Goal: Information Seeking & Learning: Learn about a topic

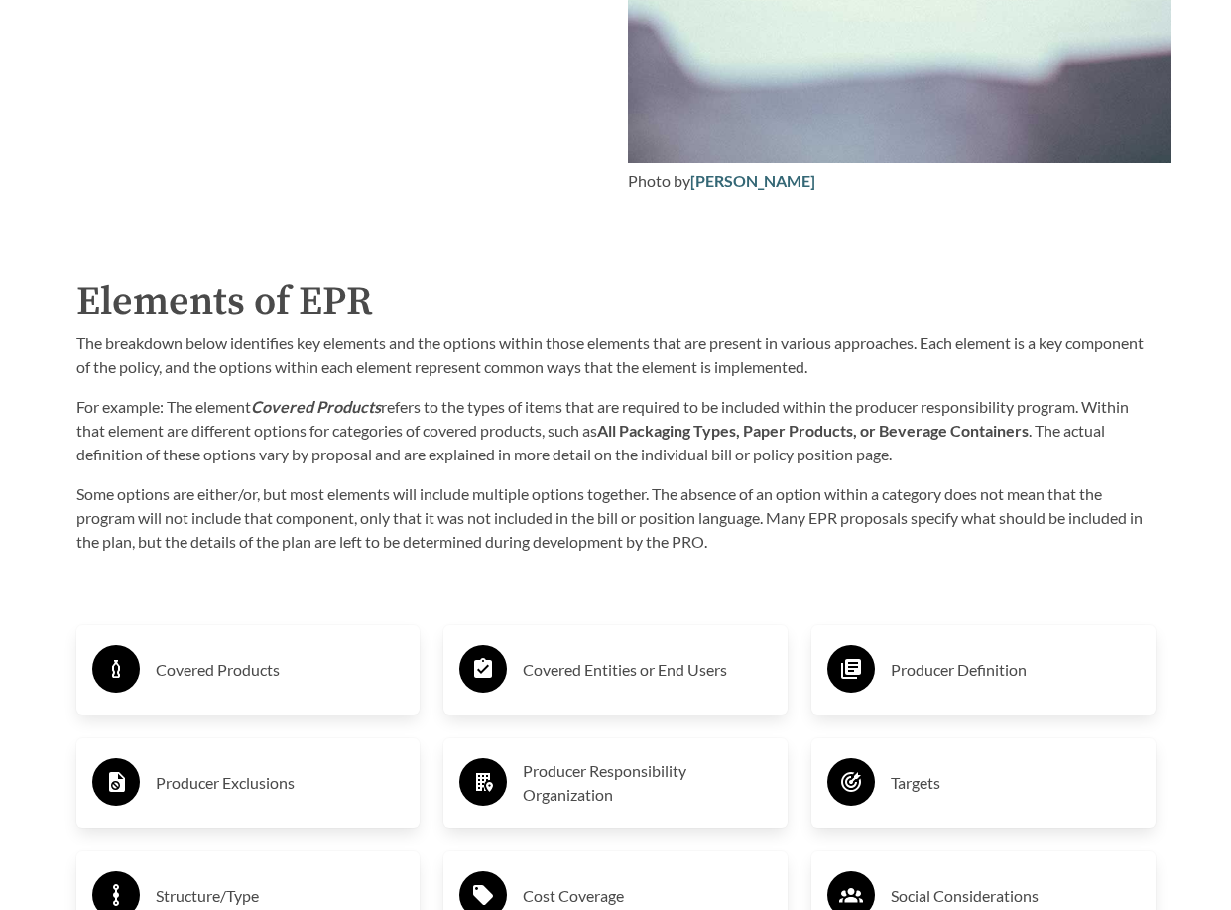
scroll to position [2679, 0]
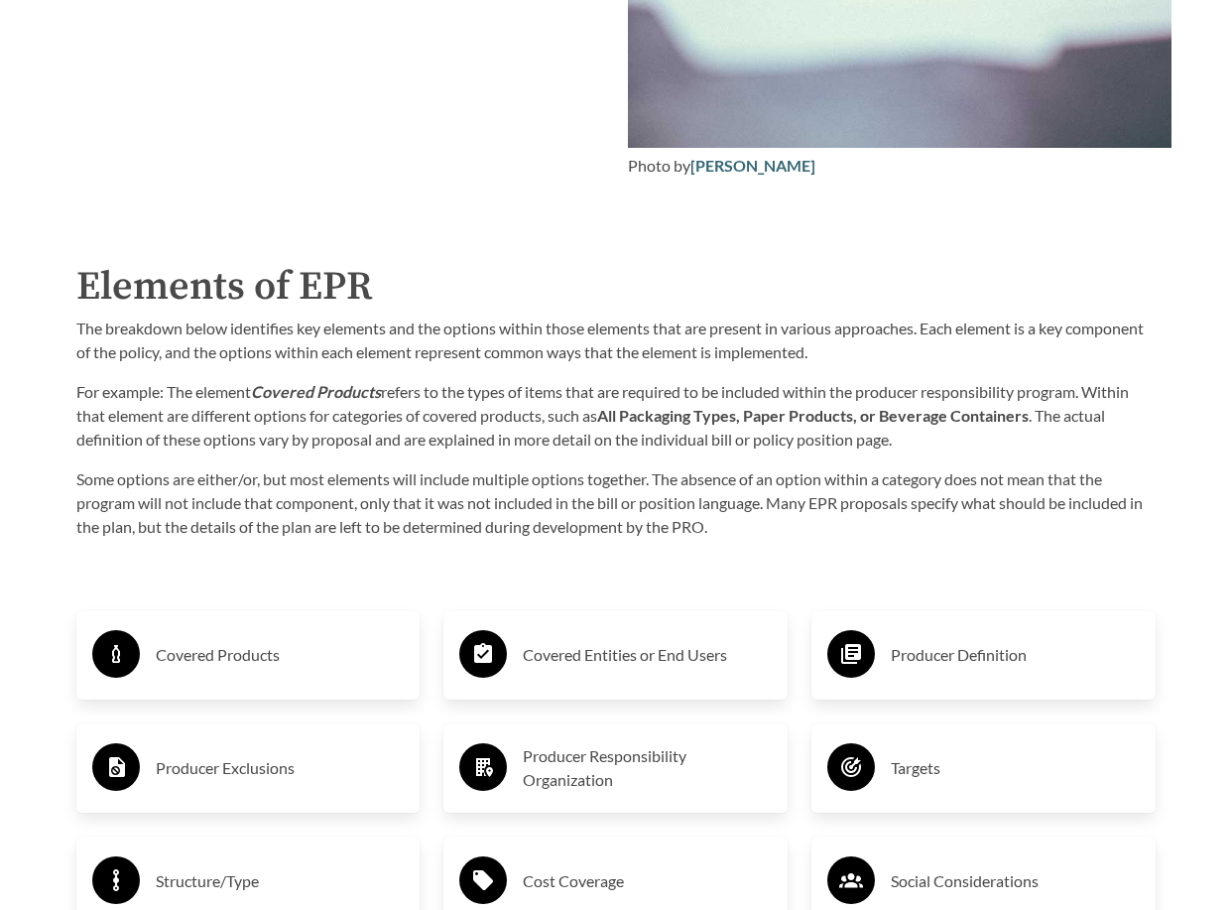
click at [588, 662] on h3 "Covered Entities or End Users" at bounding box center [647, 655] width 249 height 32
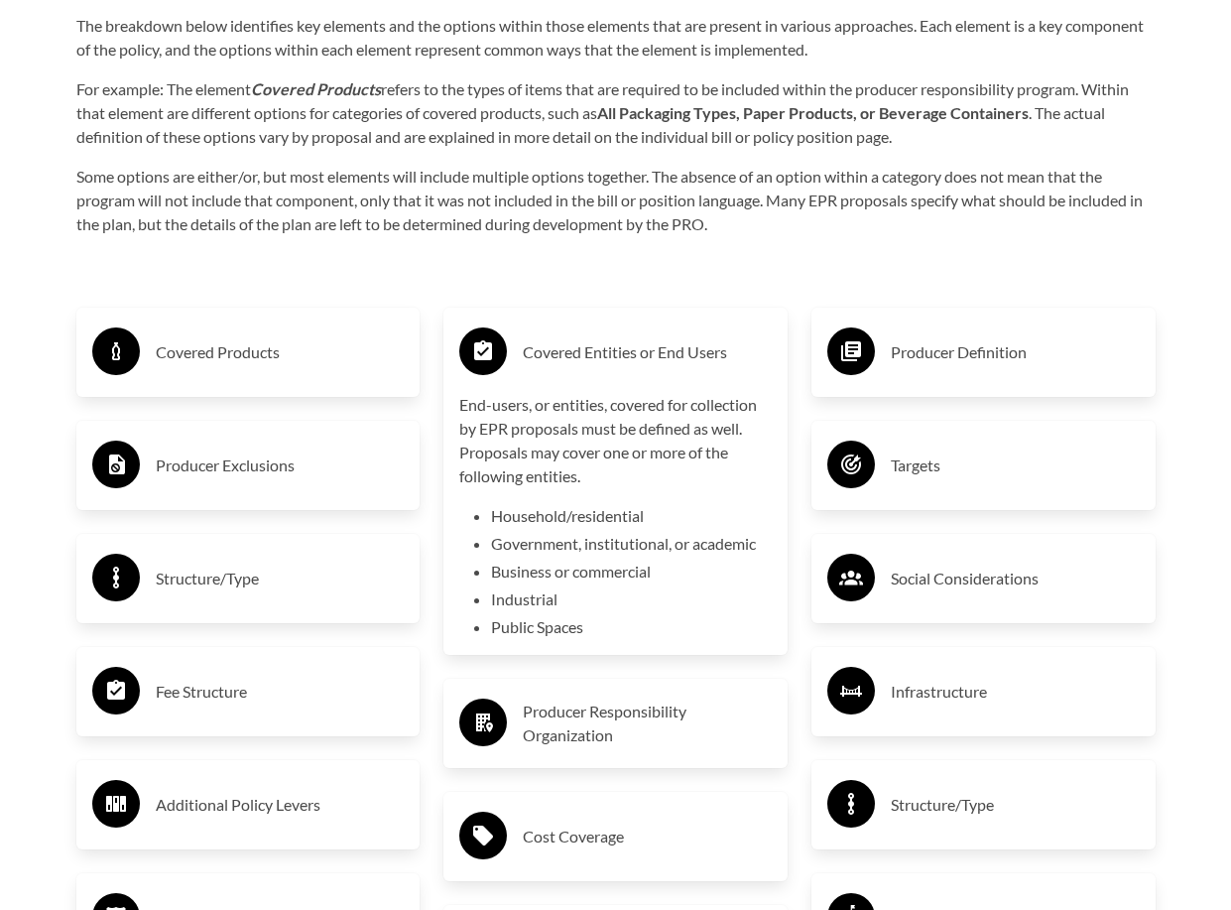
scroll to position [3075, 0]
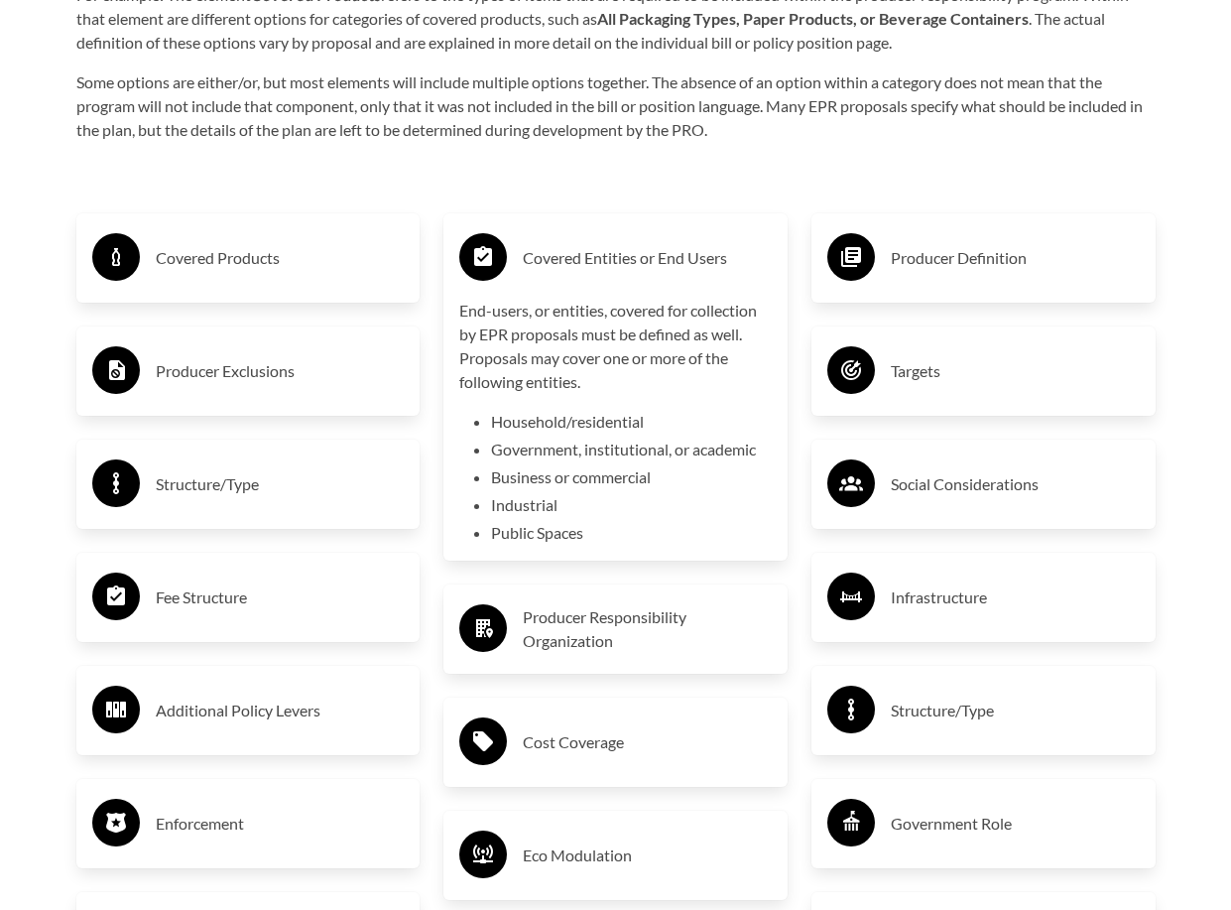
click at [629, 627] on h3 "Producer Responsibility Organization" at bounding box center [647, 629] width 249 height 48
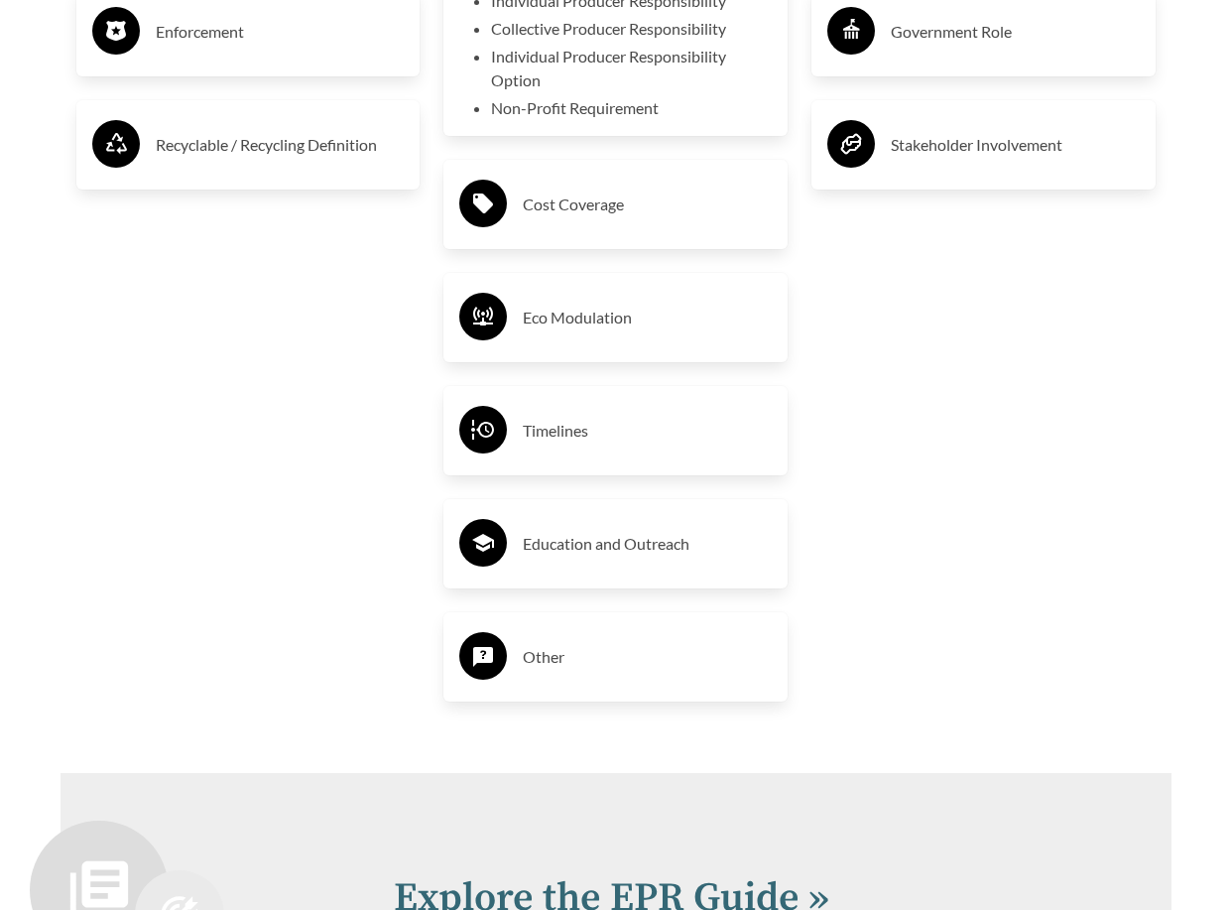
scroll to position [3869, 0]
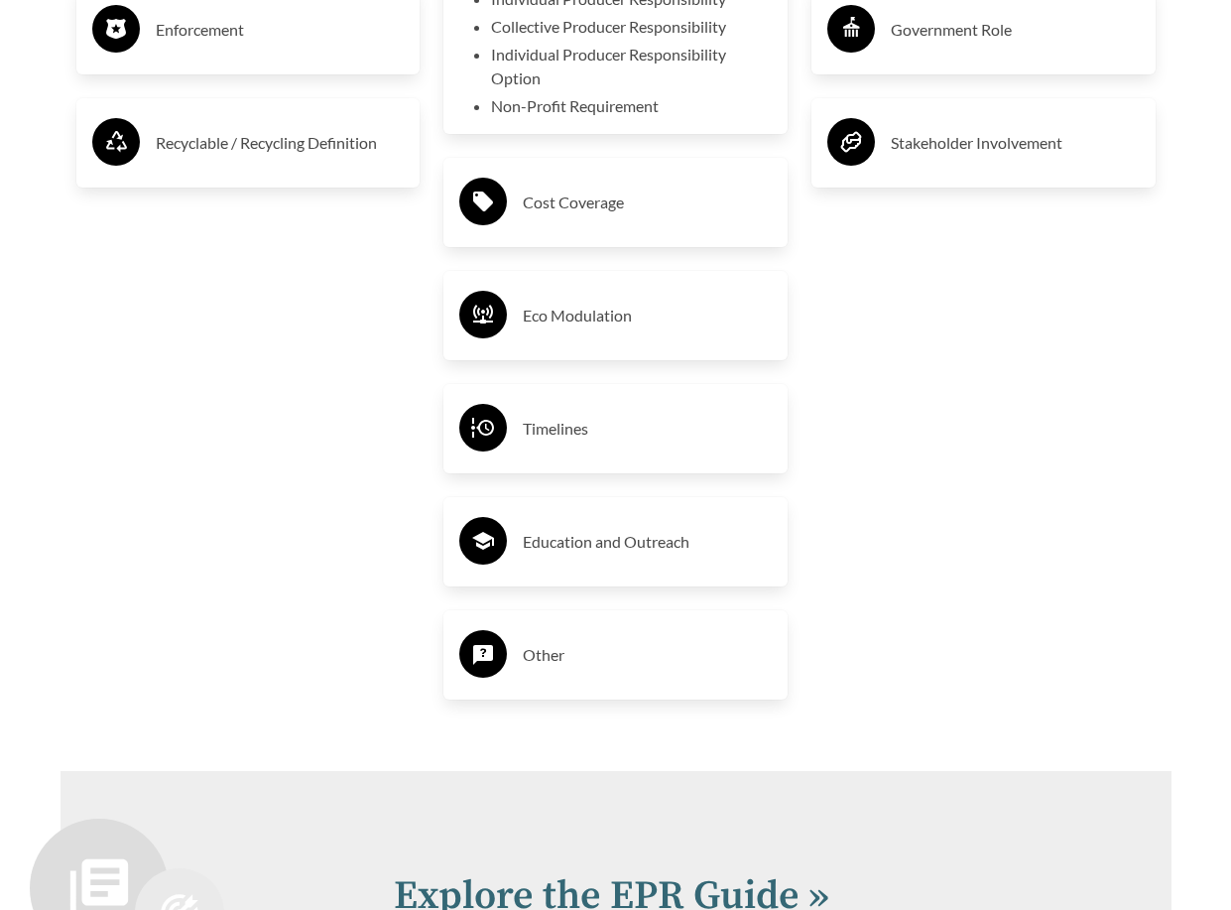
click at [561, 428] on h3 "Timelines" at bounding box center [647, 429] width 249 height 32
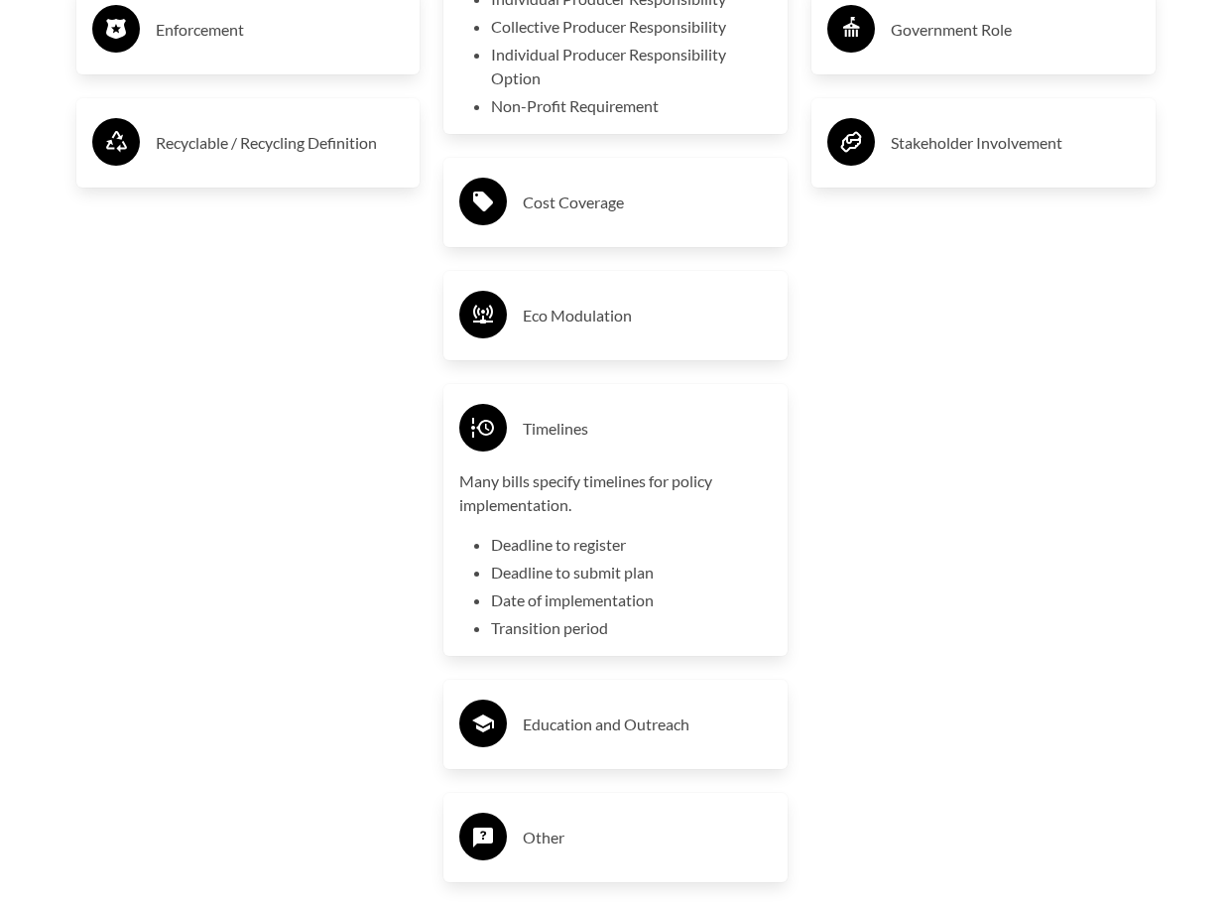
click at [574, 429] on h3 "Timelines" at bounding box center [647, 429] width 249 height 32
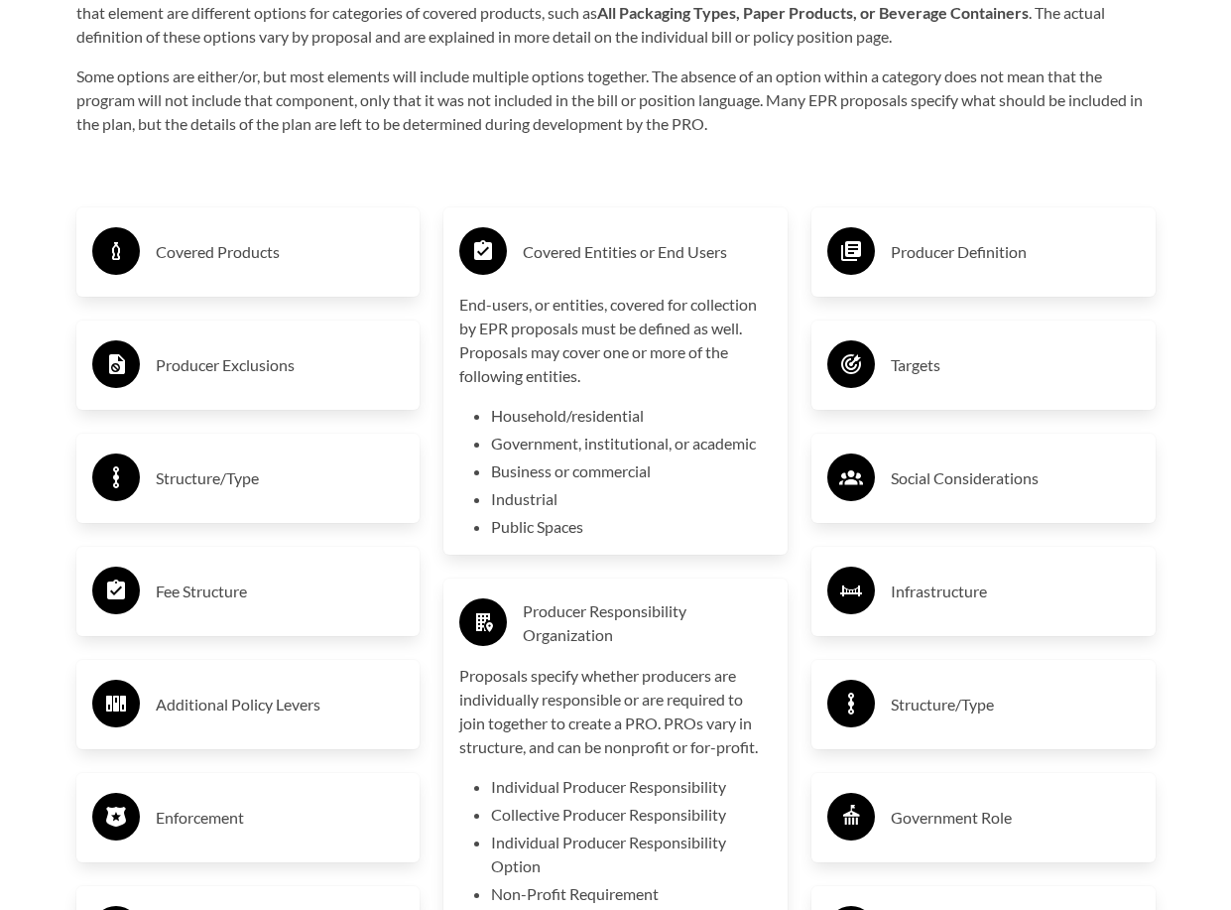
scroll to position [3075, 0]
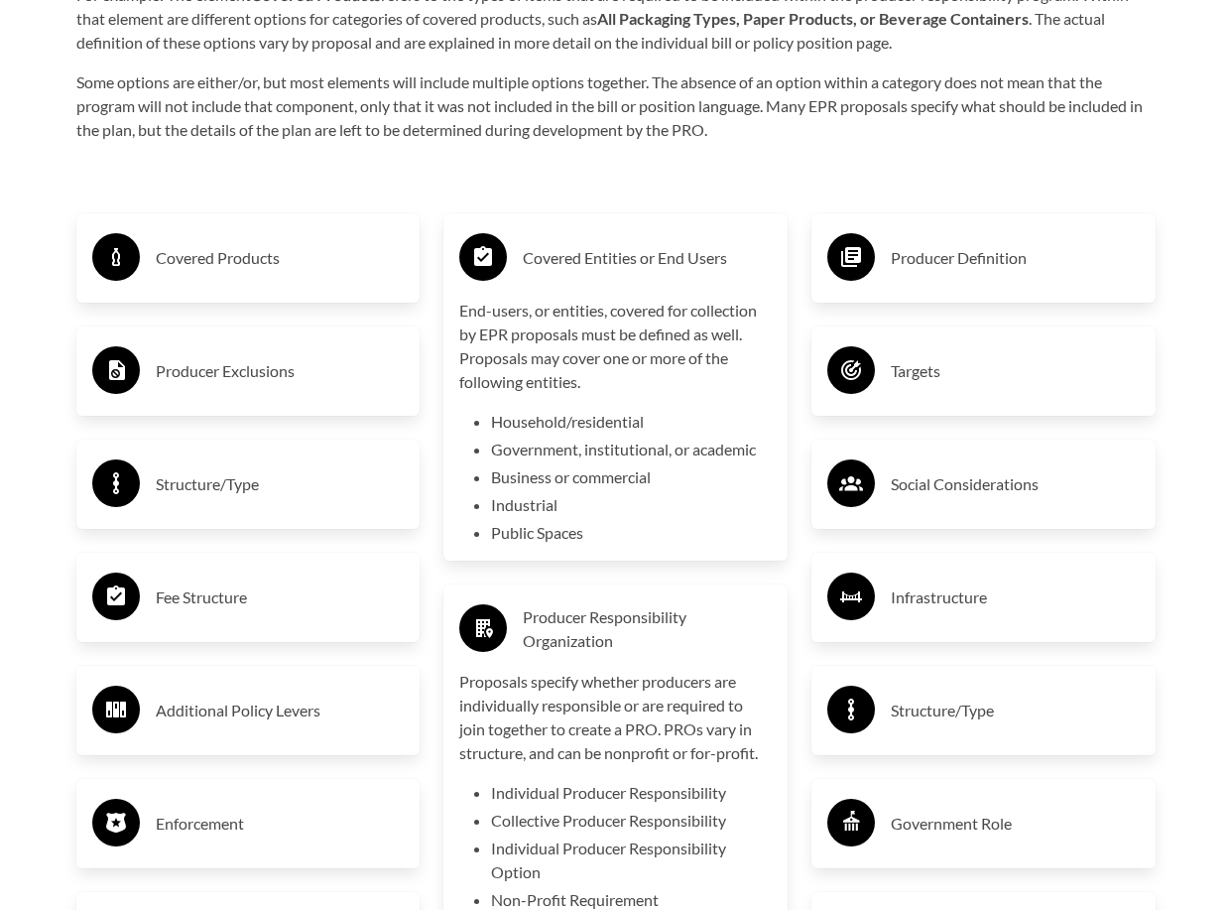
click at [216, 387] on h3 "Producer Exclusions" at bounding box center [280, 371] width 249 height 32
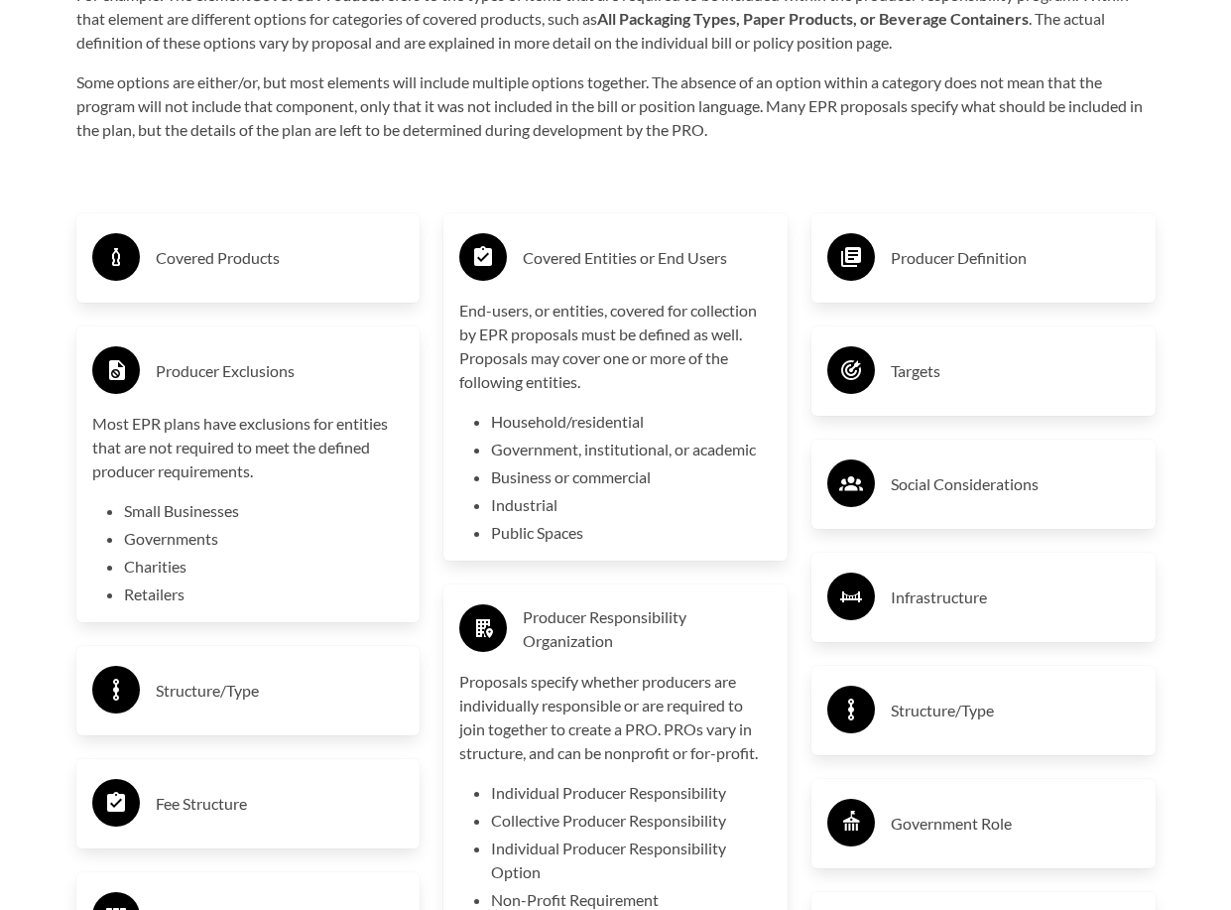
click at [265, 378] on h3 "Producer Exclusions" at bounding box center [280, 371] width 249 height 32
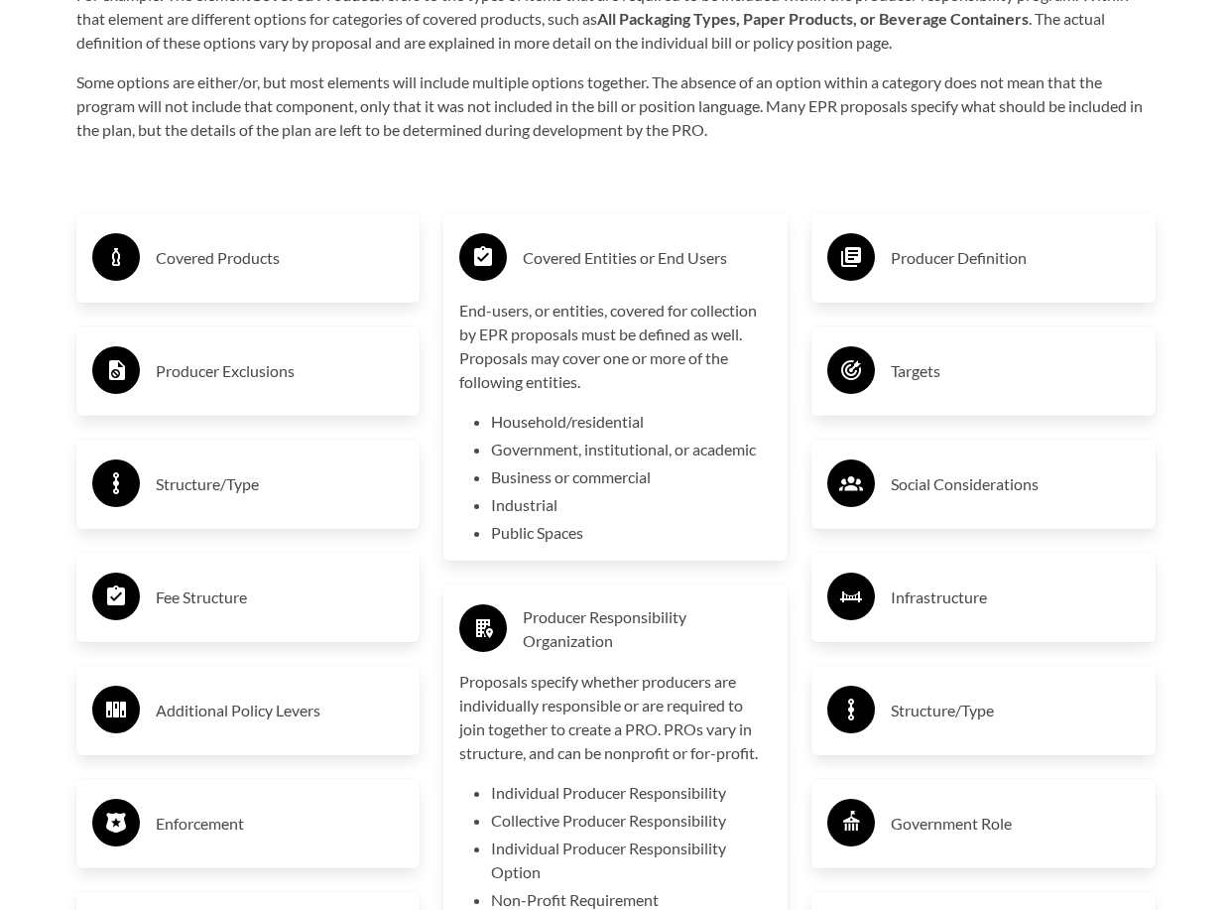
click at [217, 258] on h3 "Covered Products" at bounding box center [280, 258] width 249 height 32
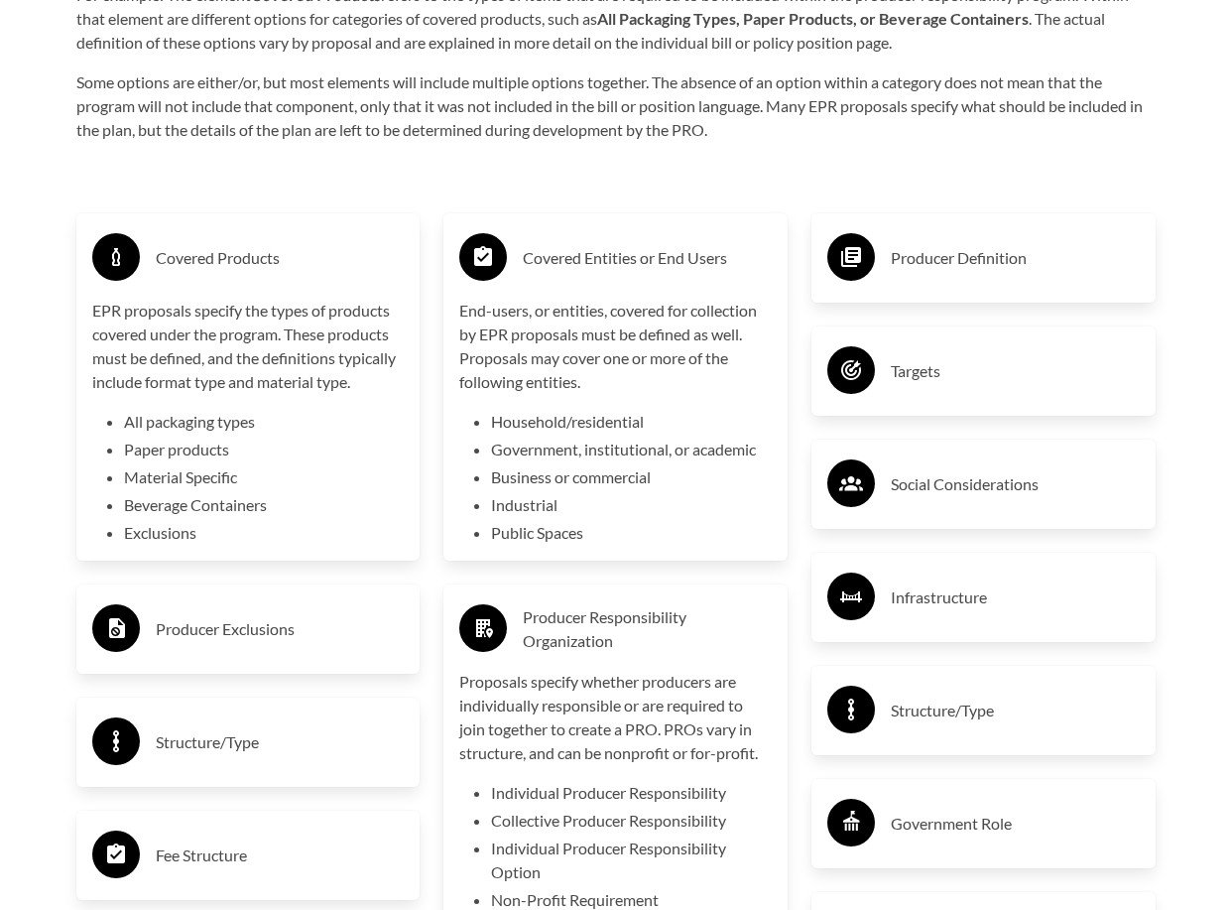
click at [253, 260] on h3 "Covered Products" at bounding box center [280, 258] width 249 height 32
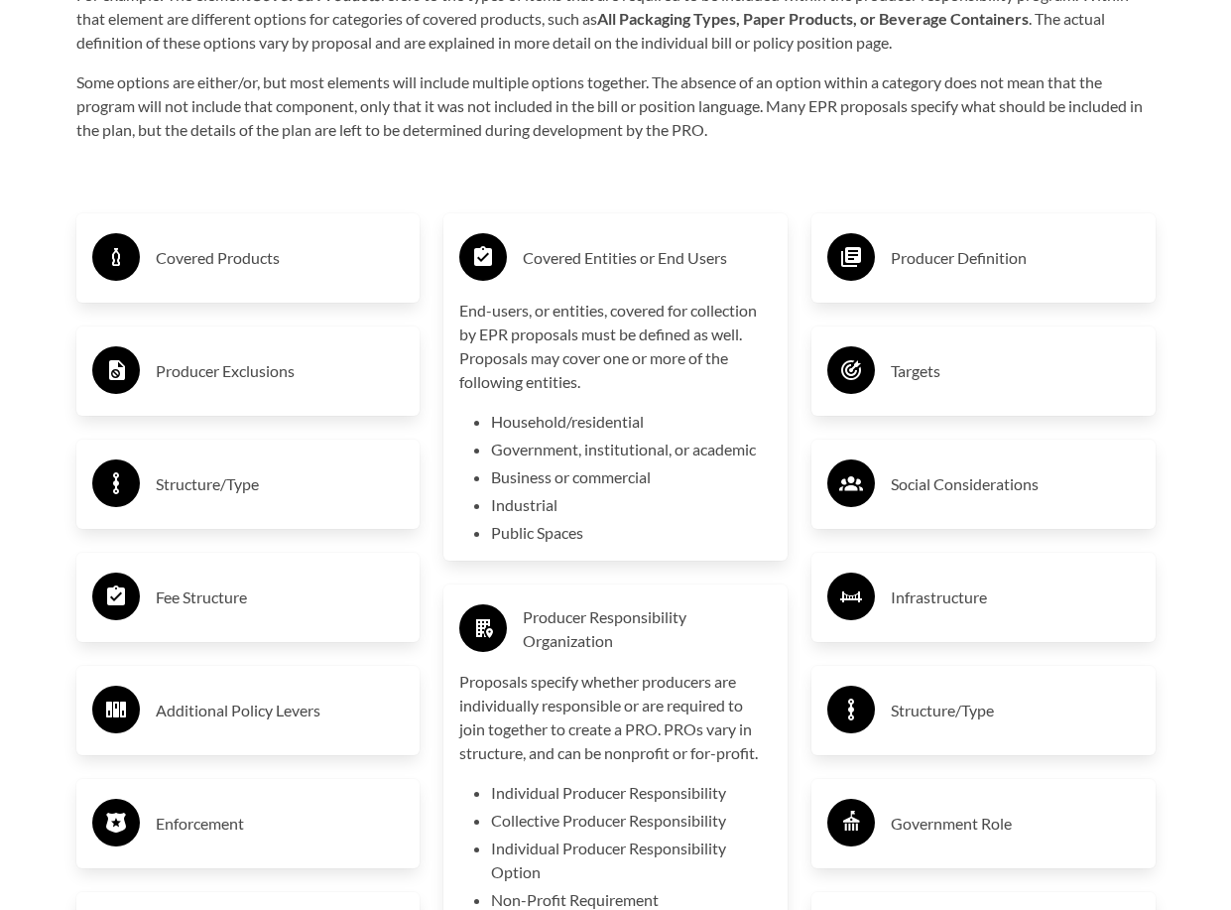
click at [704, 271] on h3 "Covered Entities or End Users" at bounding box center [647, 258] width 249 height 32
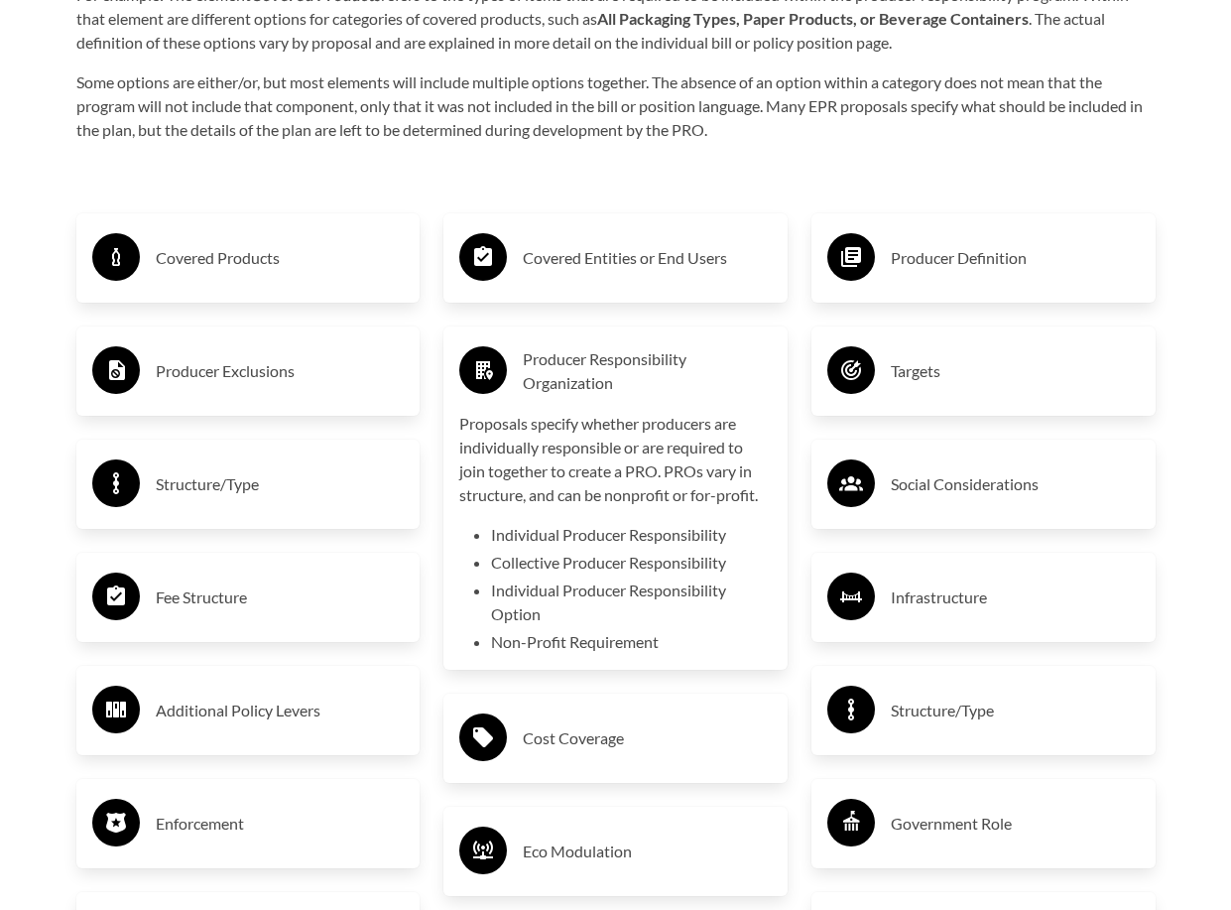
click at [930, 262] on h3 "Producer Definition" at bounding box center [1015, 258] width 249 height 32
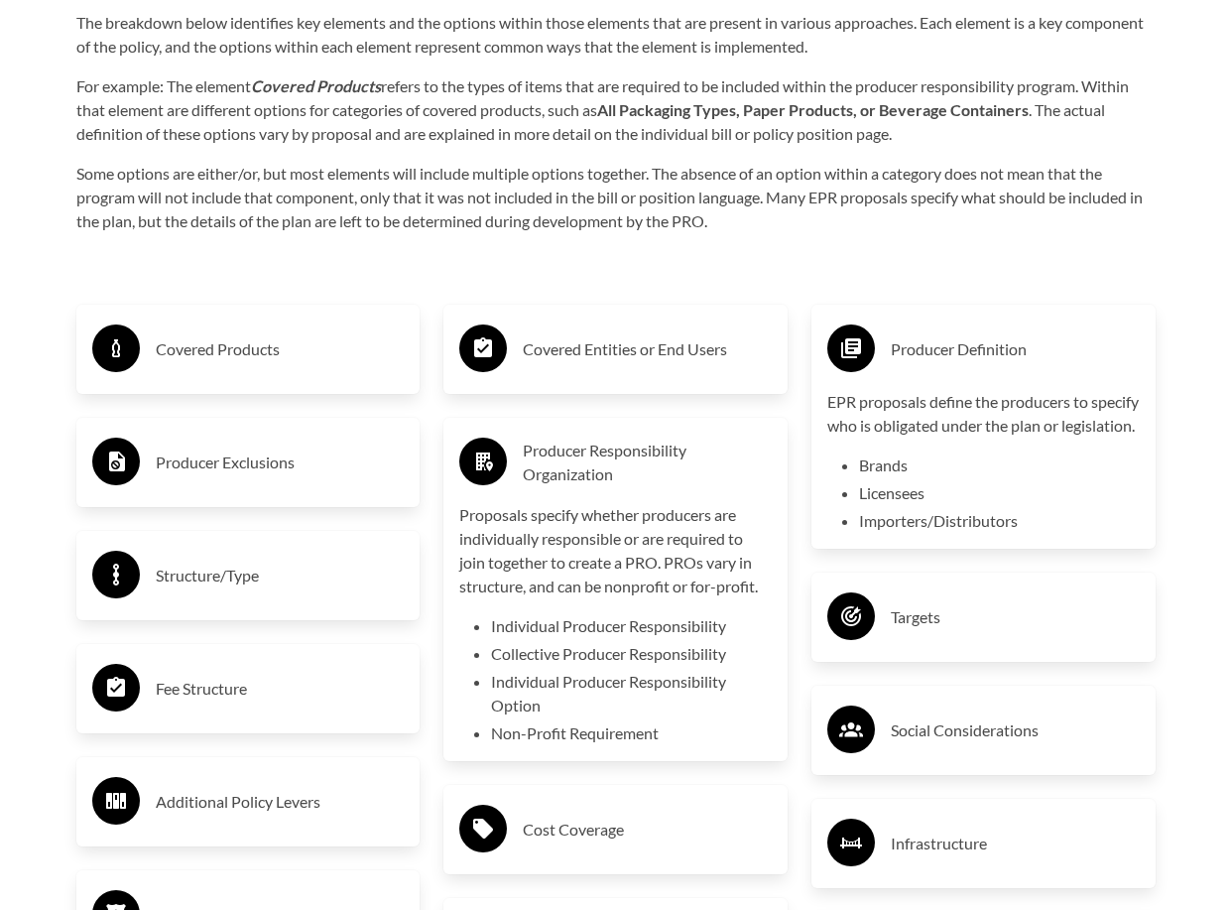
scroll to position [2976, 0]
